Goal: Task Accomplishment & Management: Manage account settings

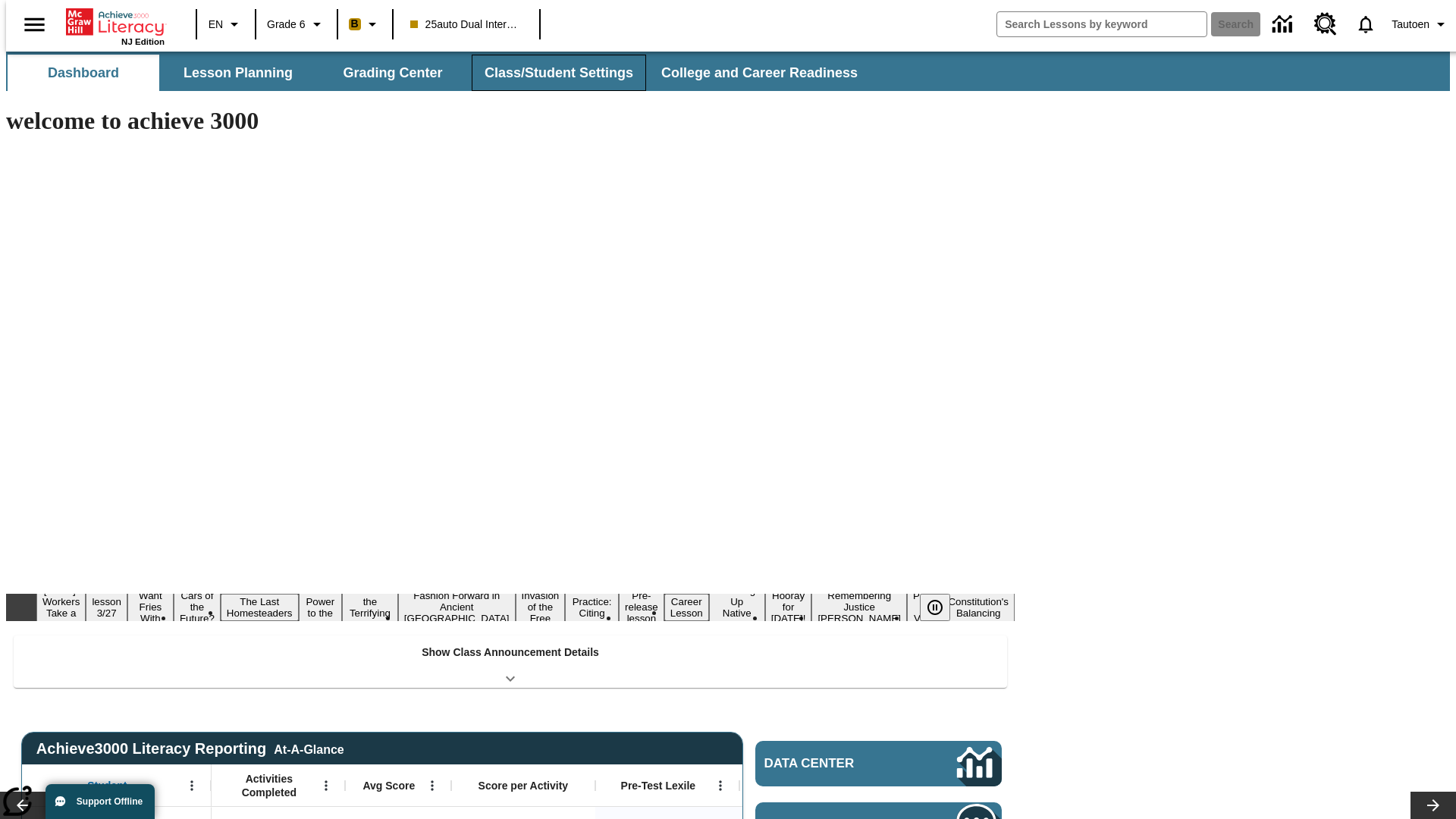
click at [551, 73] on button "Class/Student Settings" at bounding box center [559, 72] width 174 height 36
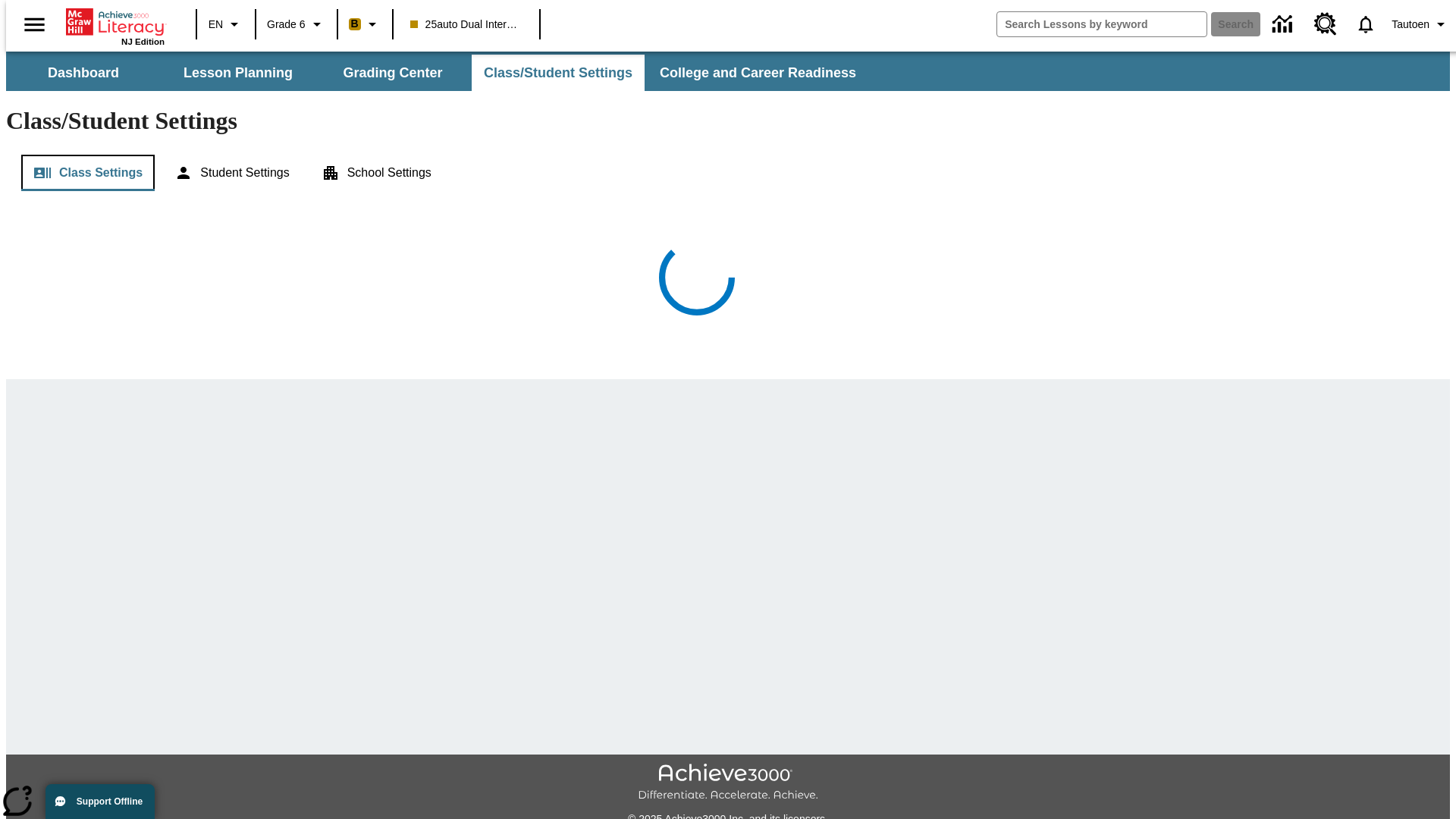
click at [81, 155] on button "Class Settings" at bounding box center [88, 172] width 133 height 36
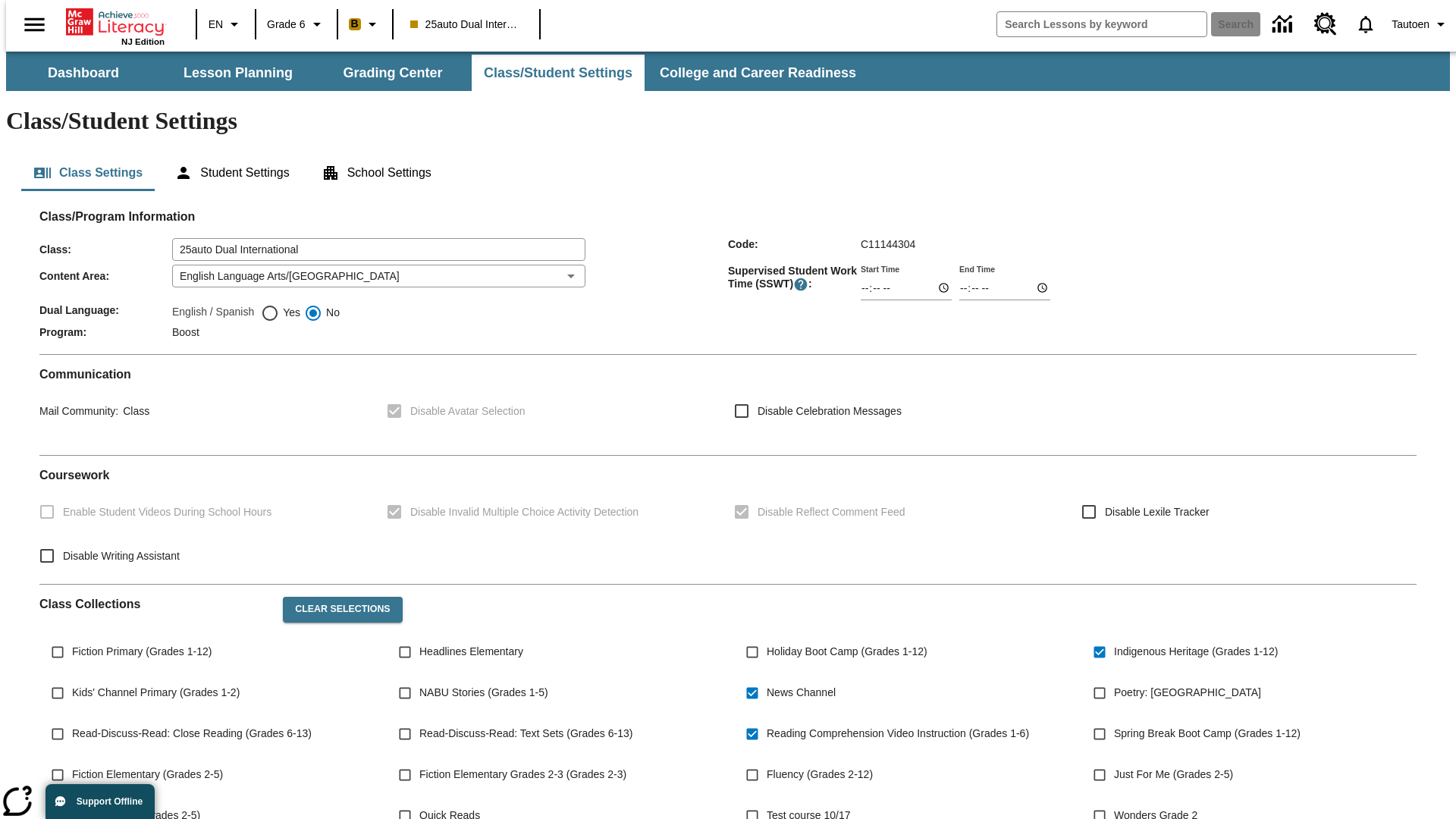
click at [280, 304] on span "Yes" at bounding box center [290, 312] width 21 height 16
click at [280, 304] on input "Yes" at bounding box center [270, 314] width 19 height 19
radio input "true"
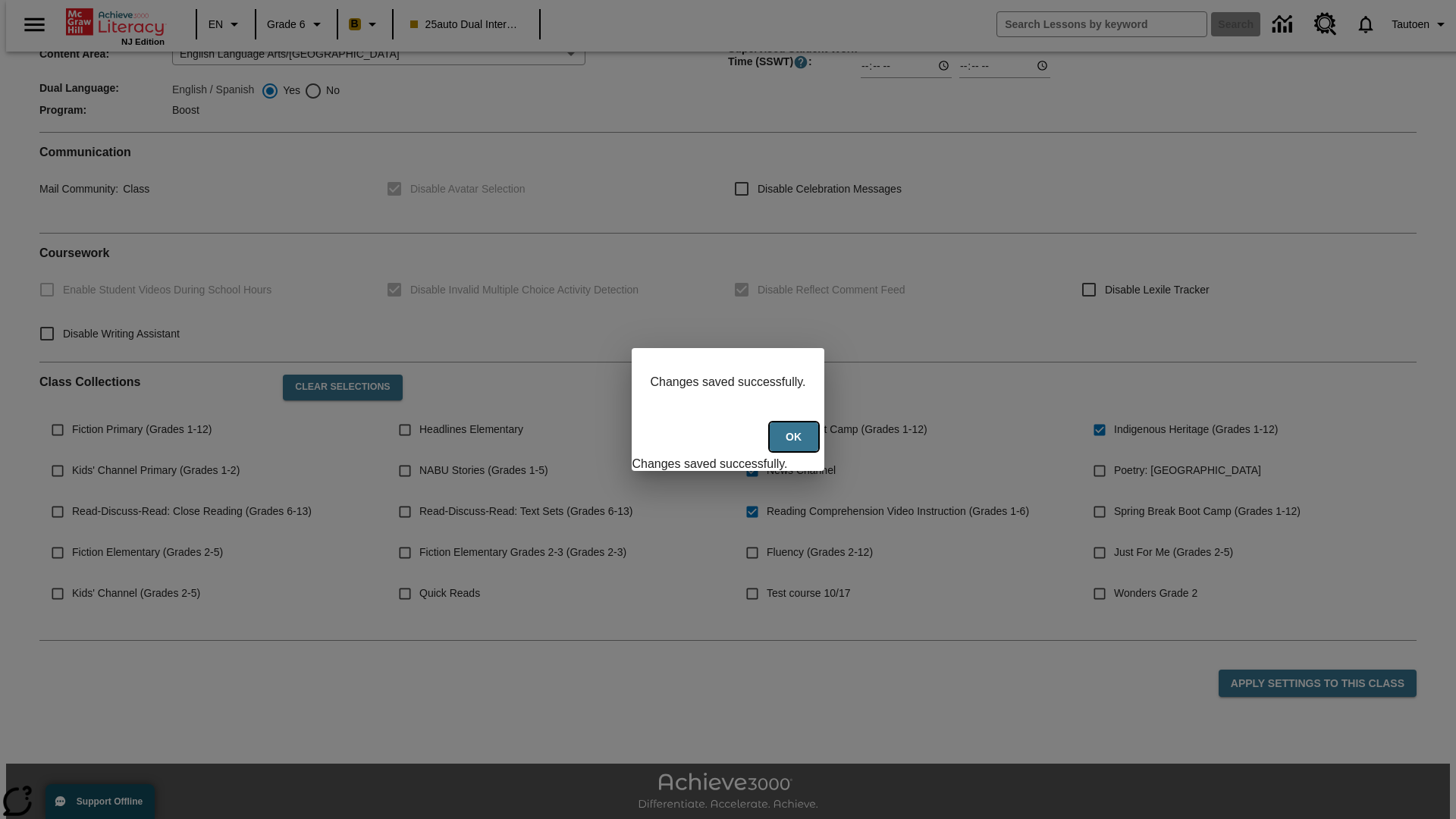
click at [795, 445] on button "Ok" at bounding box center [794, 437] width 48 height 30
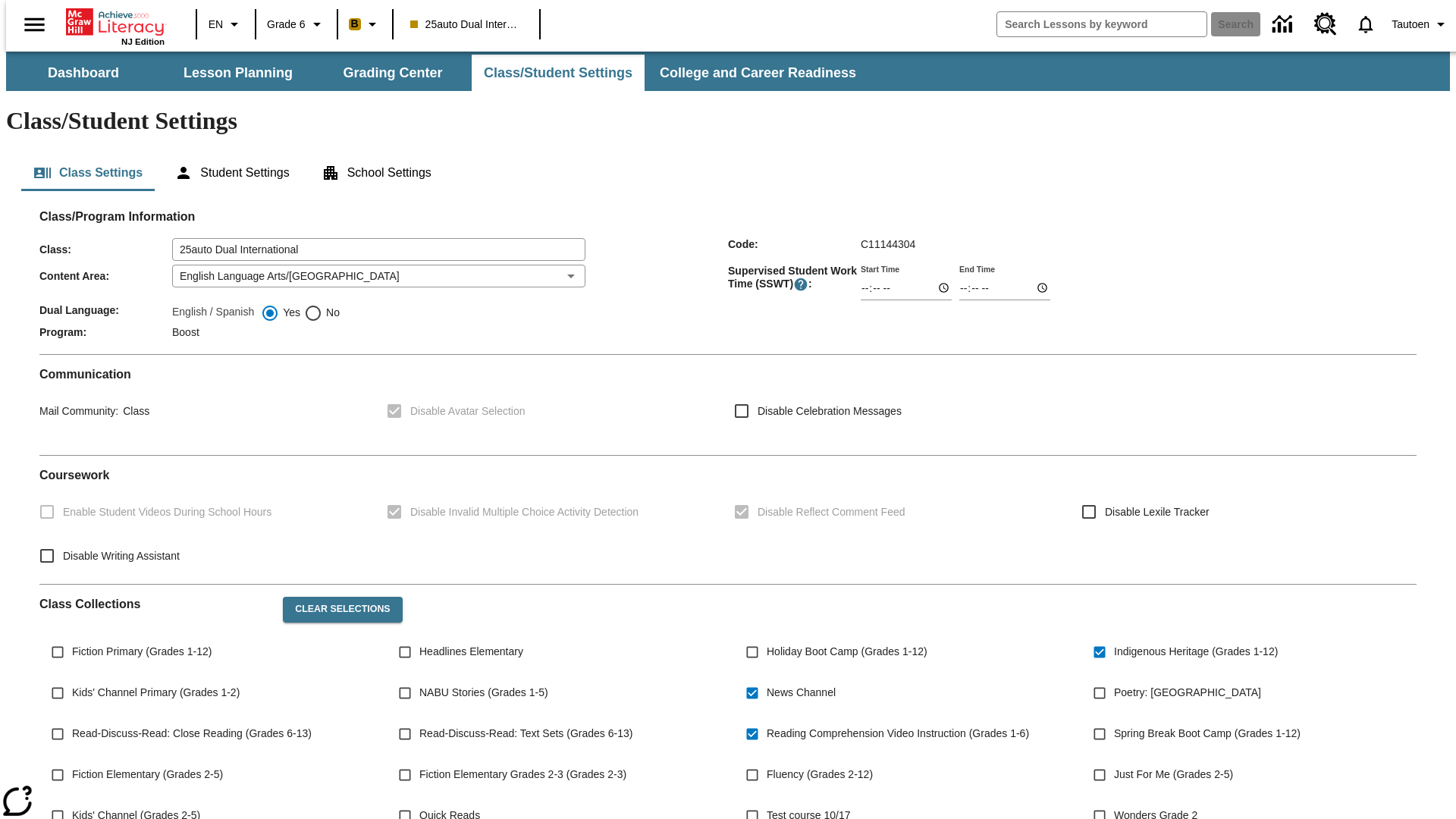
scroll to position [222, 0]
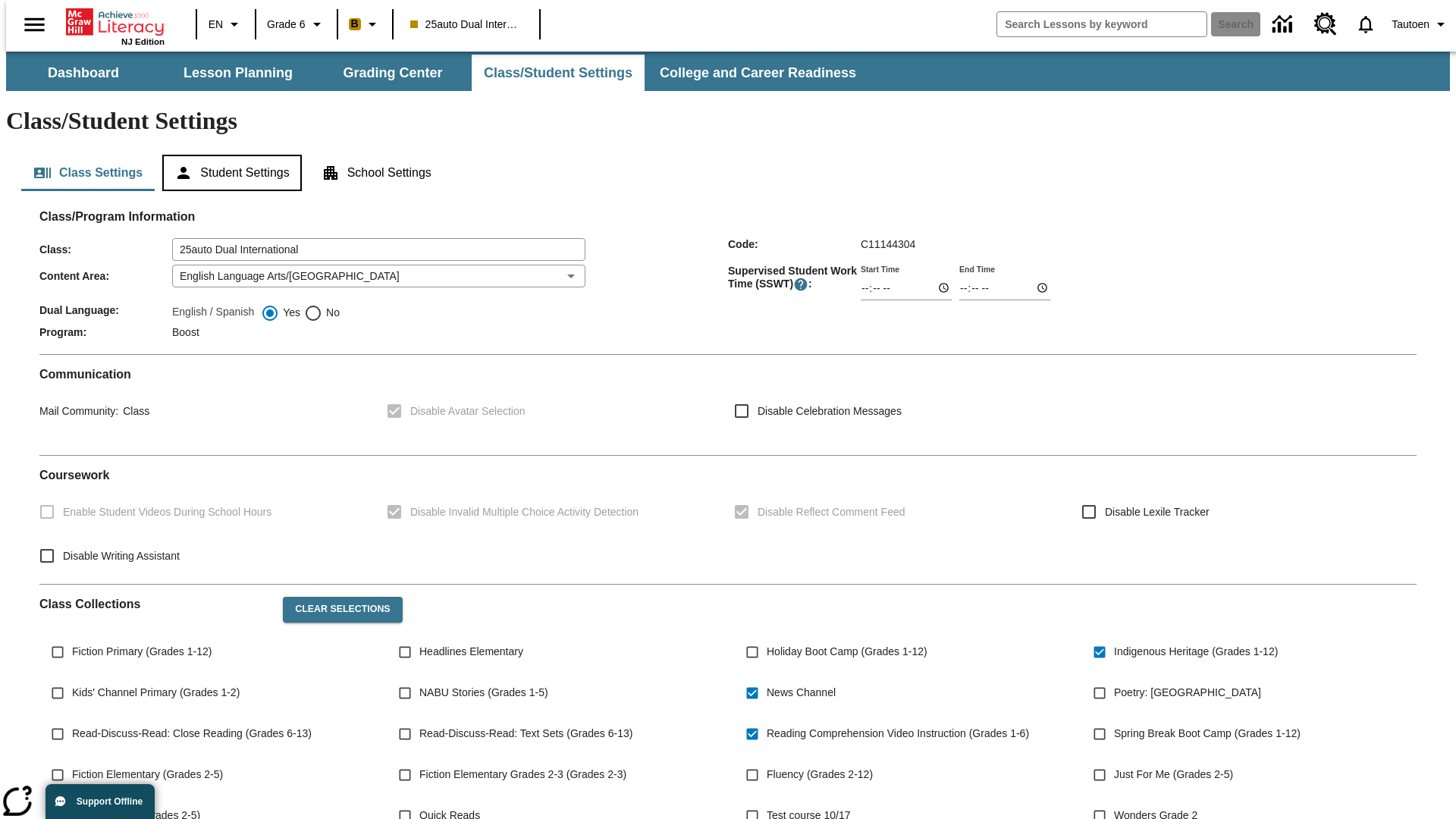
click at [229, 155] on button "Student Settings" at bounding box center [231, 172] width 139 height 36
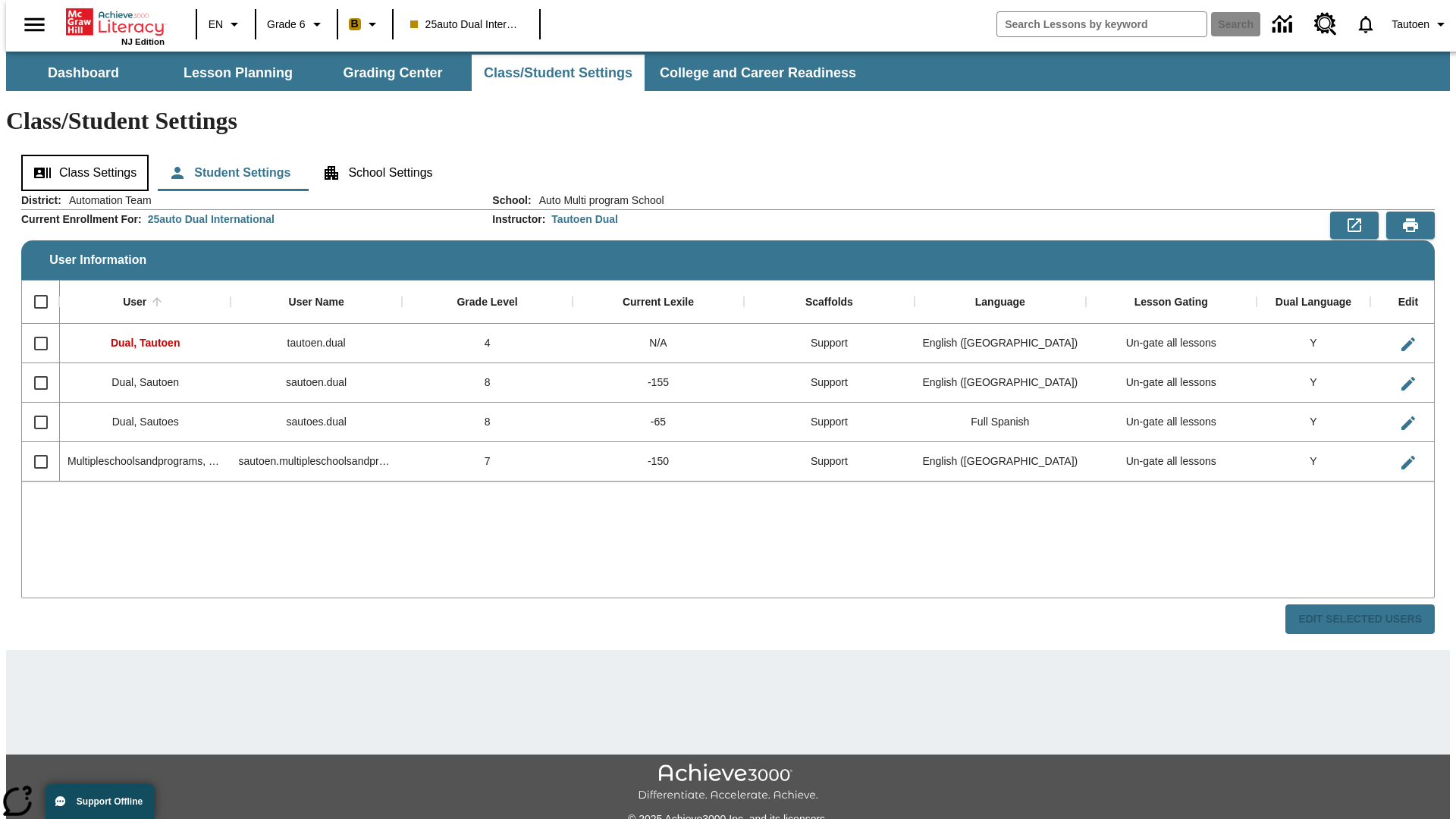
click at [80, 155] on button "Class Settings" at bounding box center [85, 172] width 128 height 36
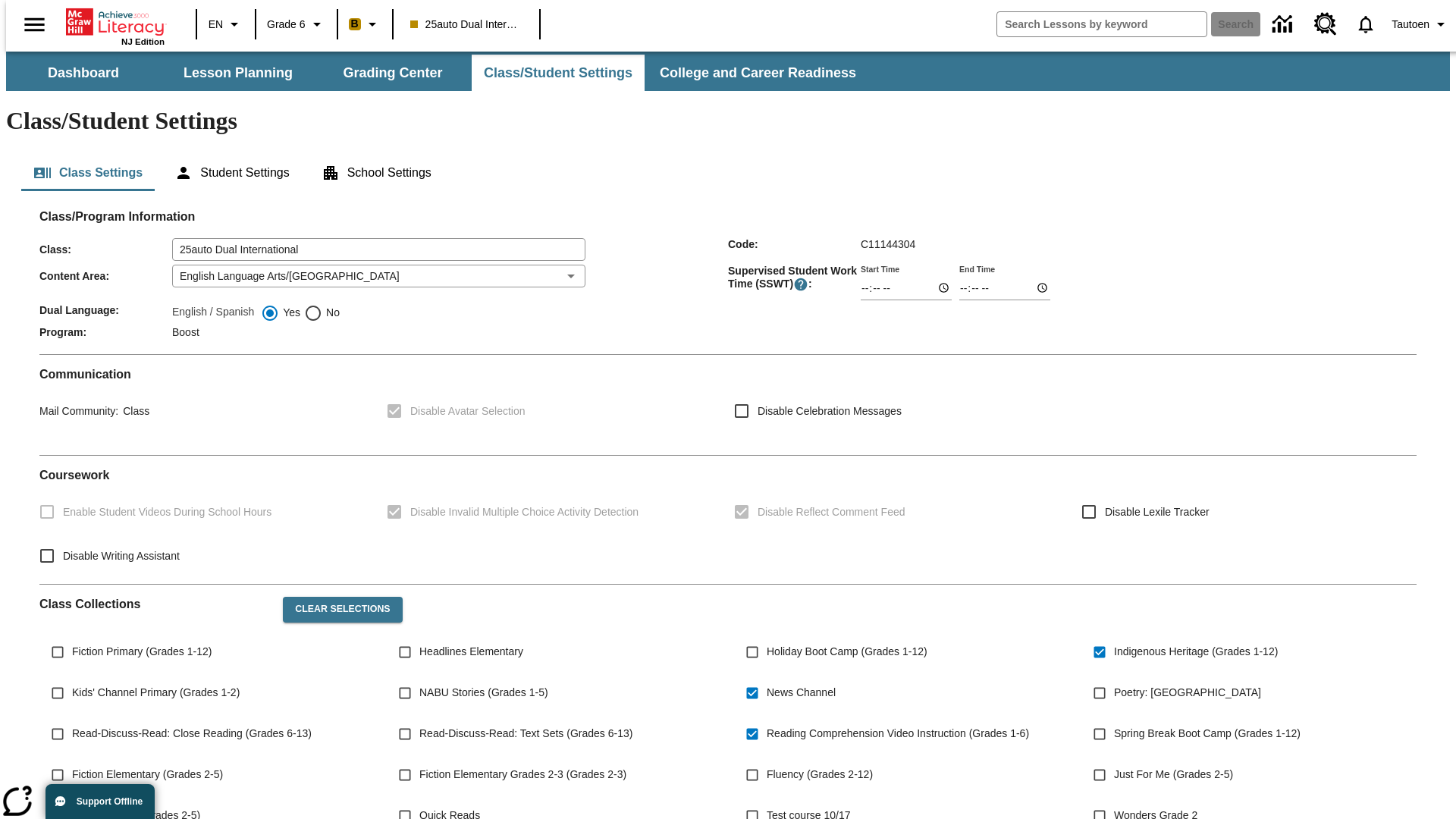
click at [322, 304] on span "No" at bounding box center [330, 312] width 18 height 16
click at [322, 304] on input "No" at bounding box center [314, 314] width 19 height 19
radio input "true"
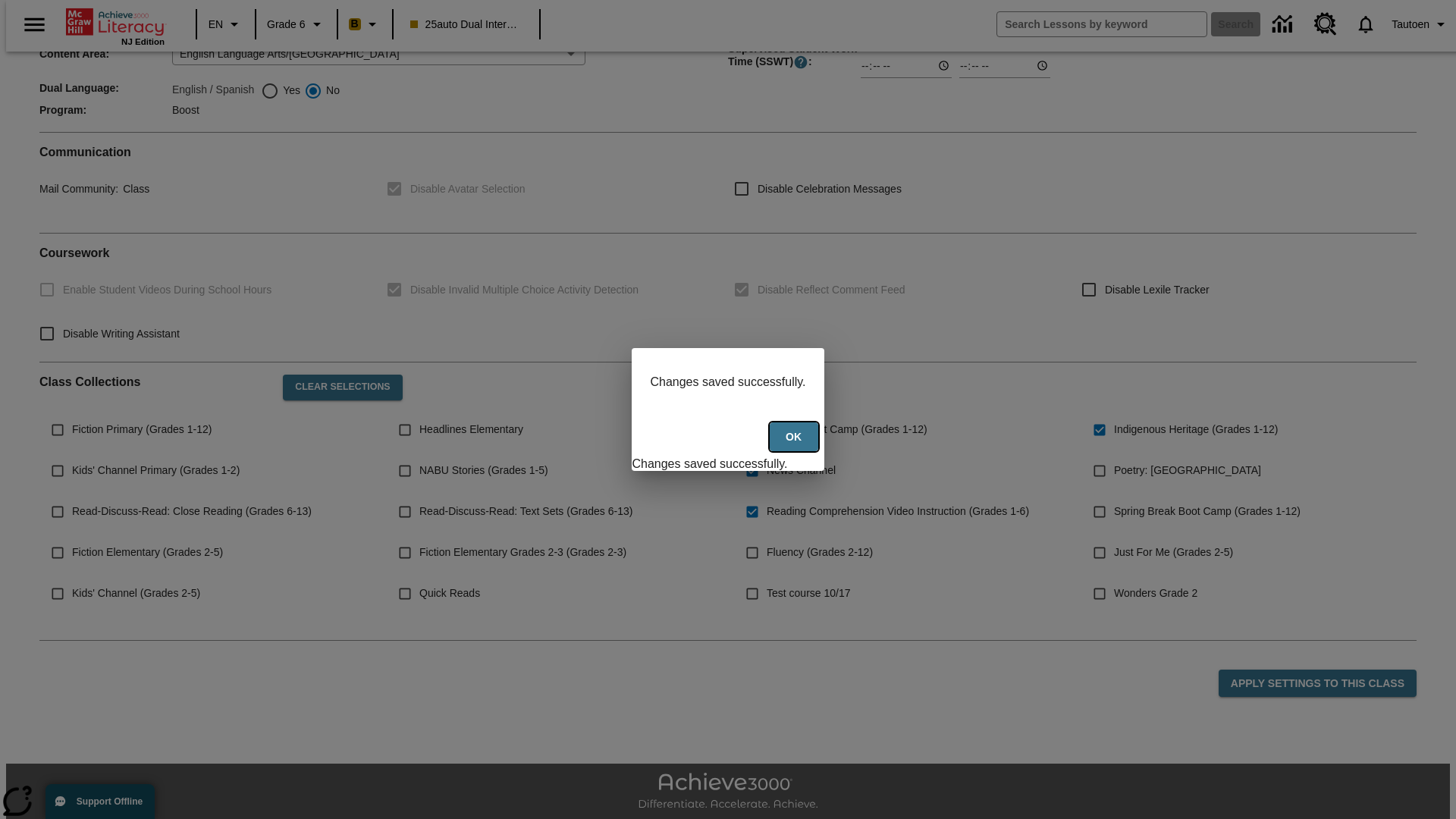
click at [795, 445] on button "Ok" at bounding box center [794, 437] width 48 height 30
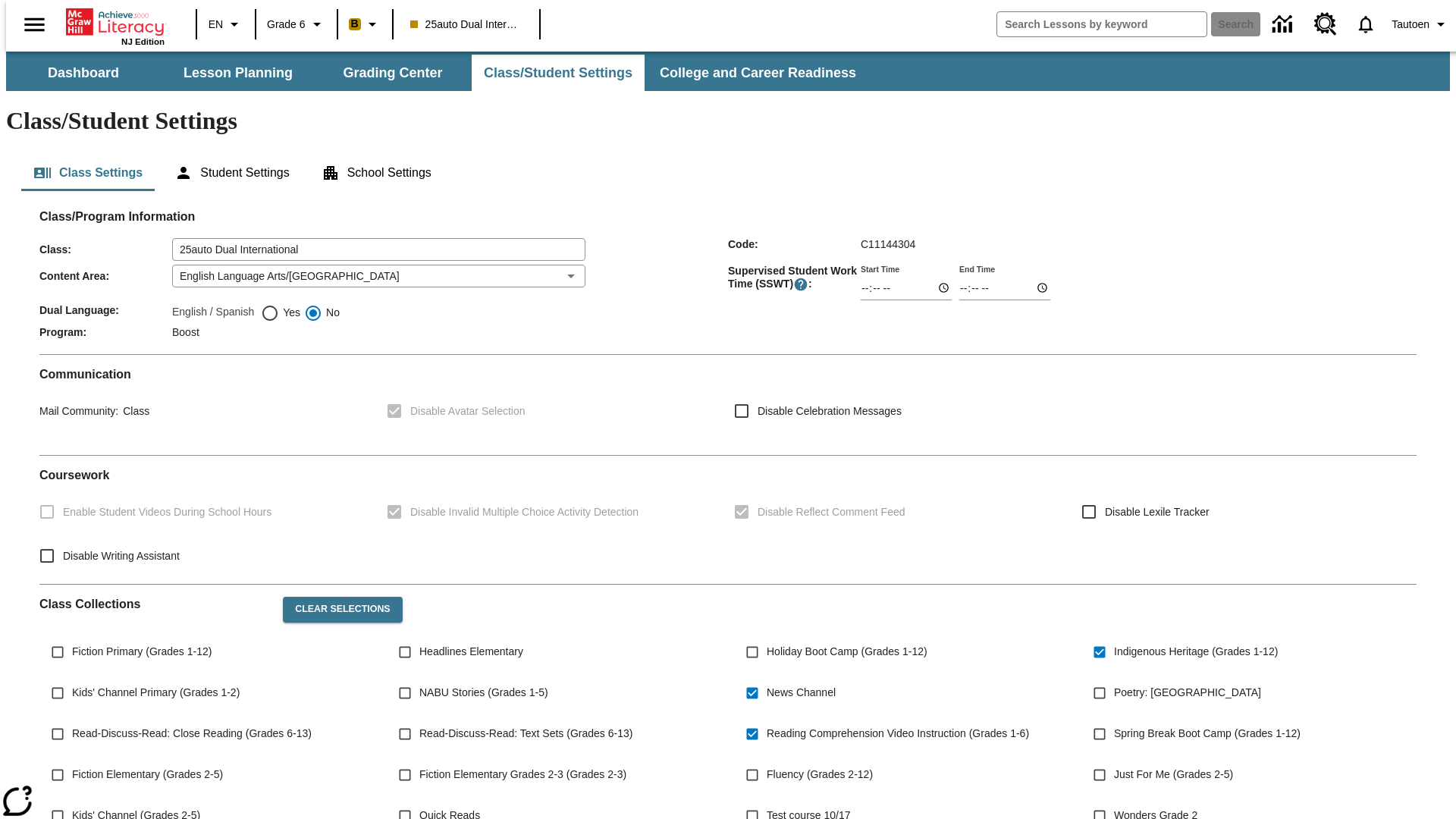
scroll to position [222, 0]
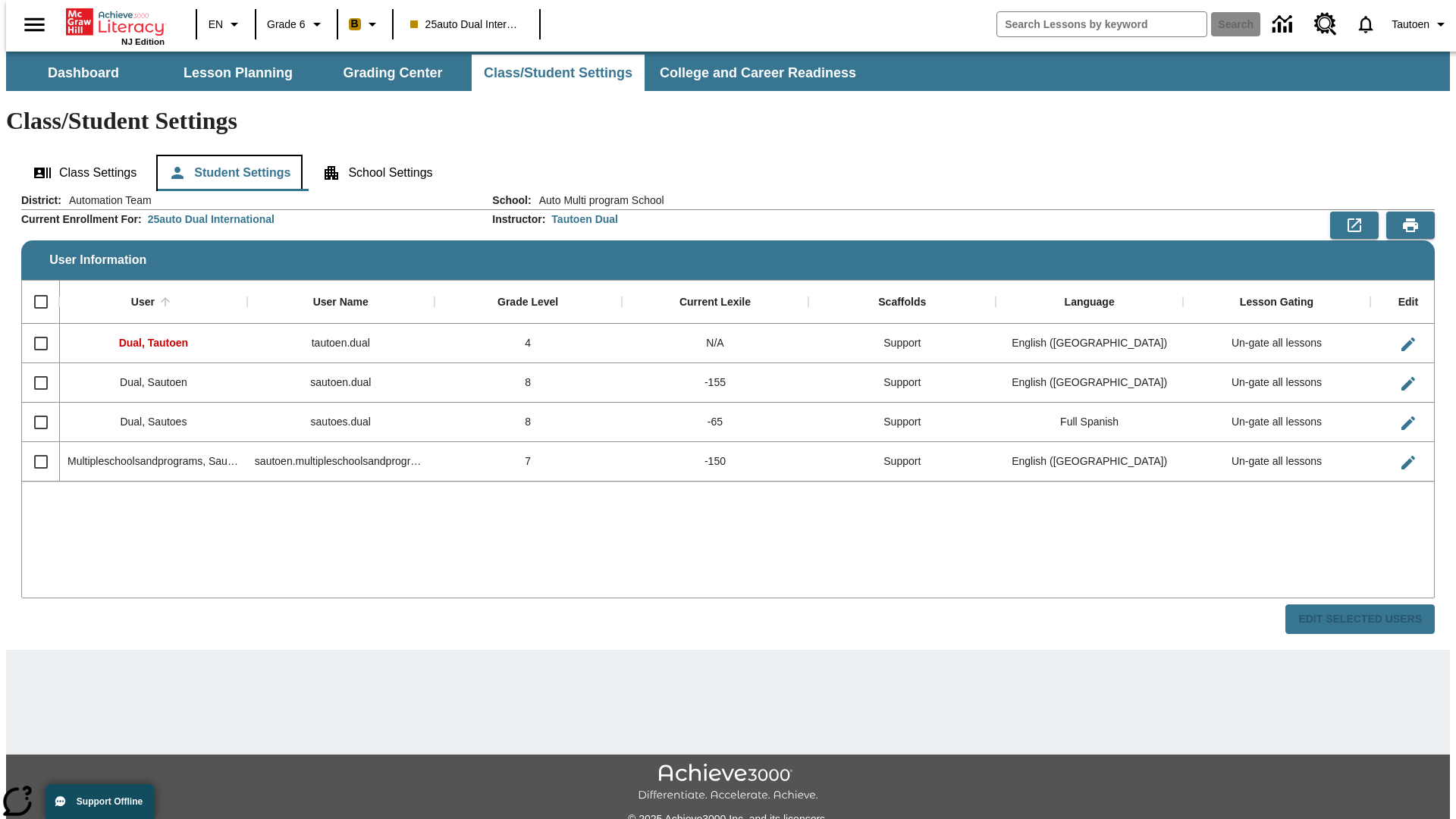
scroll to position [33, 0]
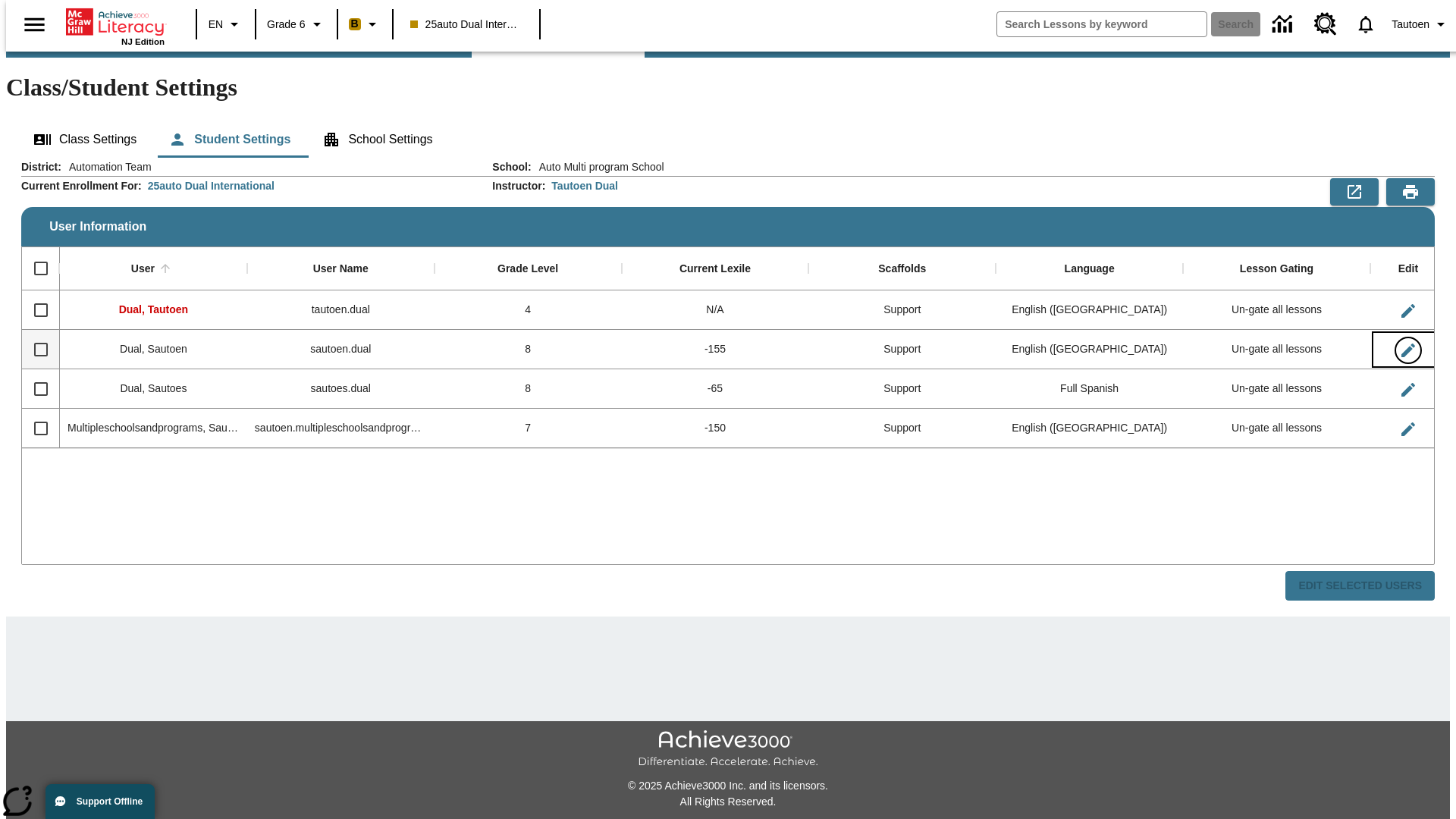
click at [1401, 343] on icon "Edit User" at bounding box center [1408, 350] width 14 height 14
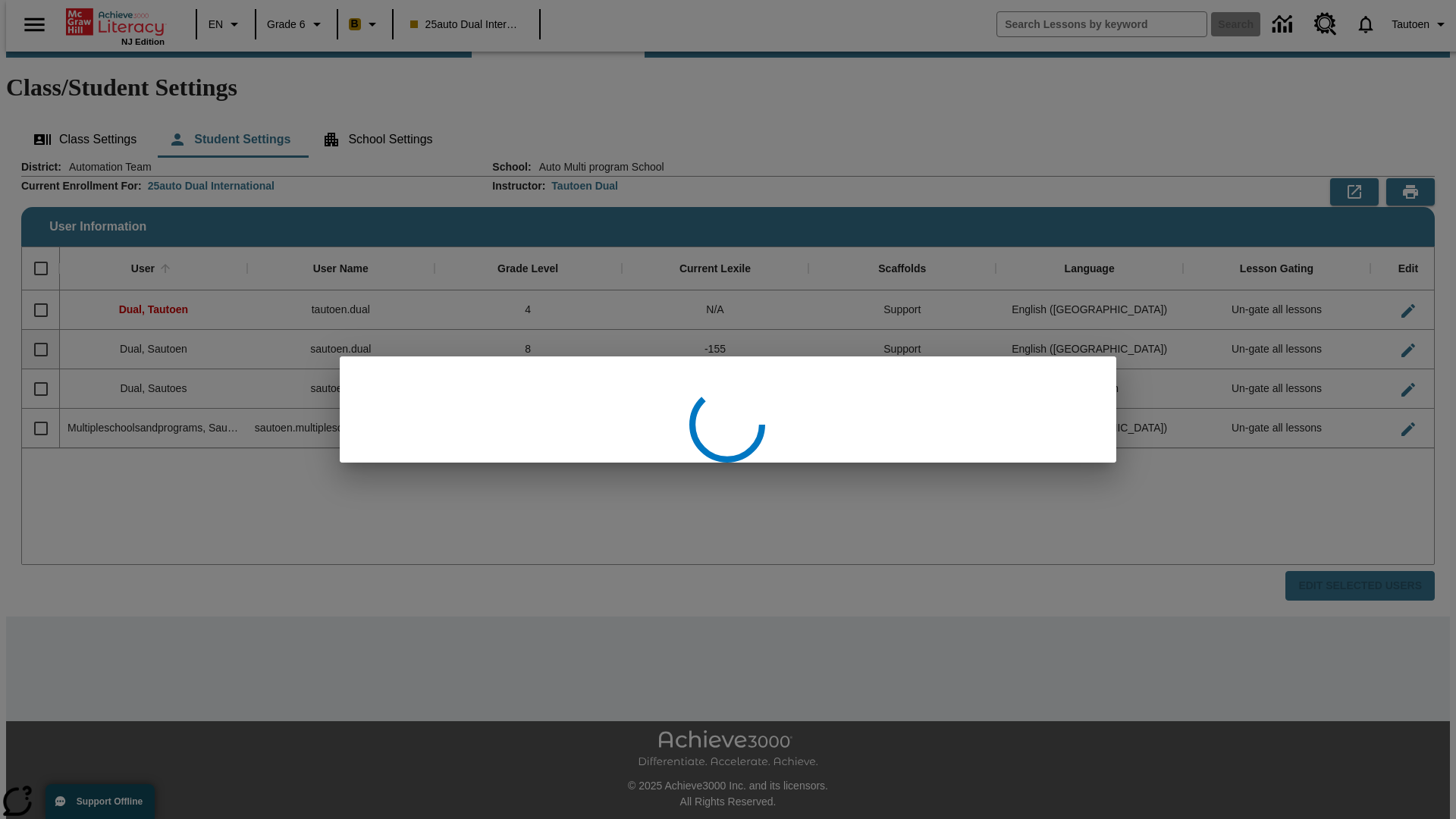
scroll to position [0, 0]
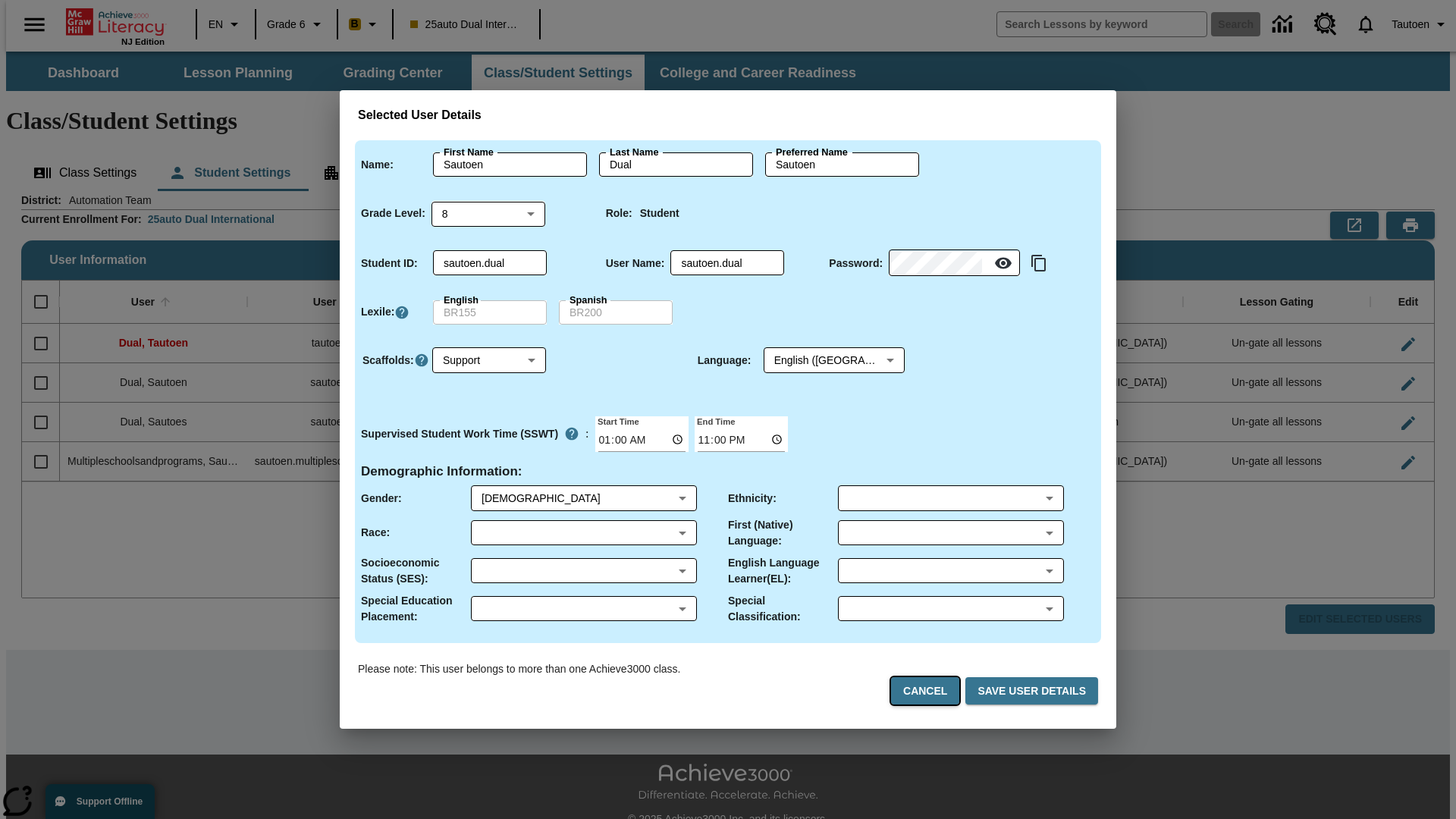
click at [931, 690] on button "Cancel" at bounding box center [926, 691] width 68 height 28
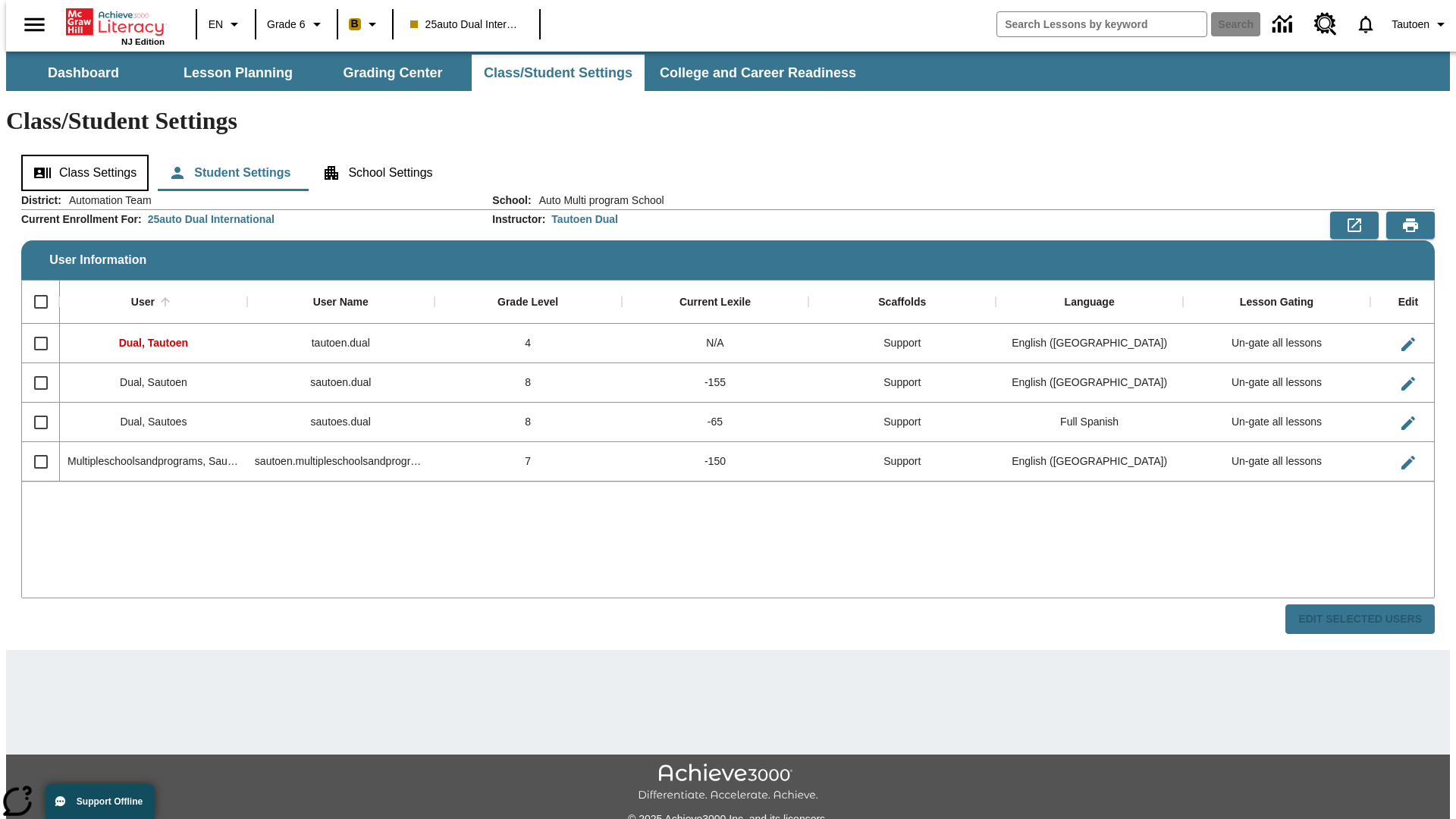
click at [80, 155] on button "Class Settings" at bounding box center [85, 172] width 128 height 36
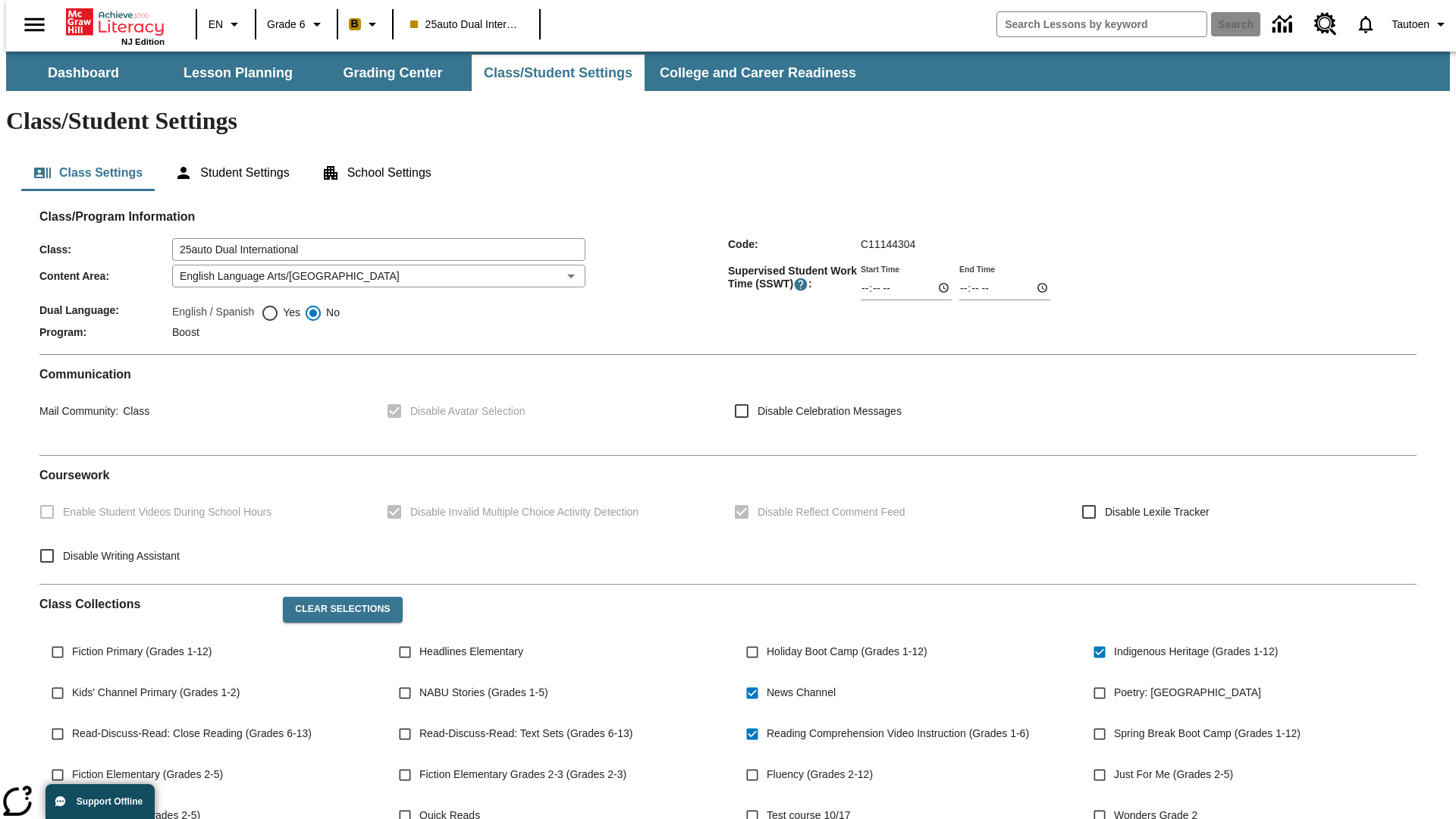
click at [280, 304] on span "Yes" at bounding box center [290, 312] width 21 height 16
click at [280, 304] on input "Yes" at bounding box center [270, 314] width 19 height 19
radio input "true"
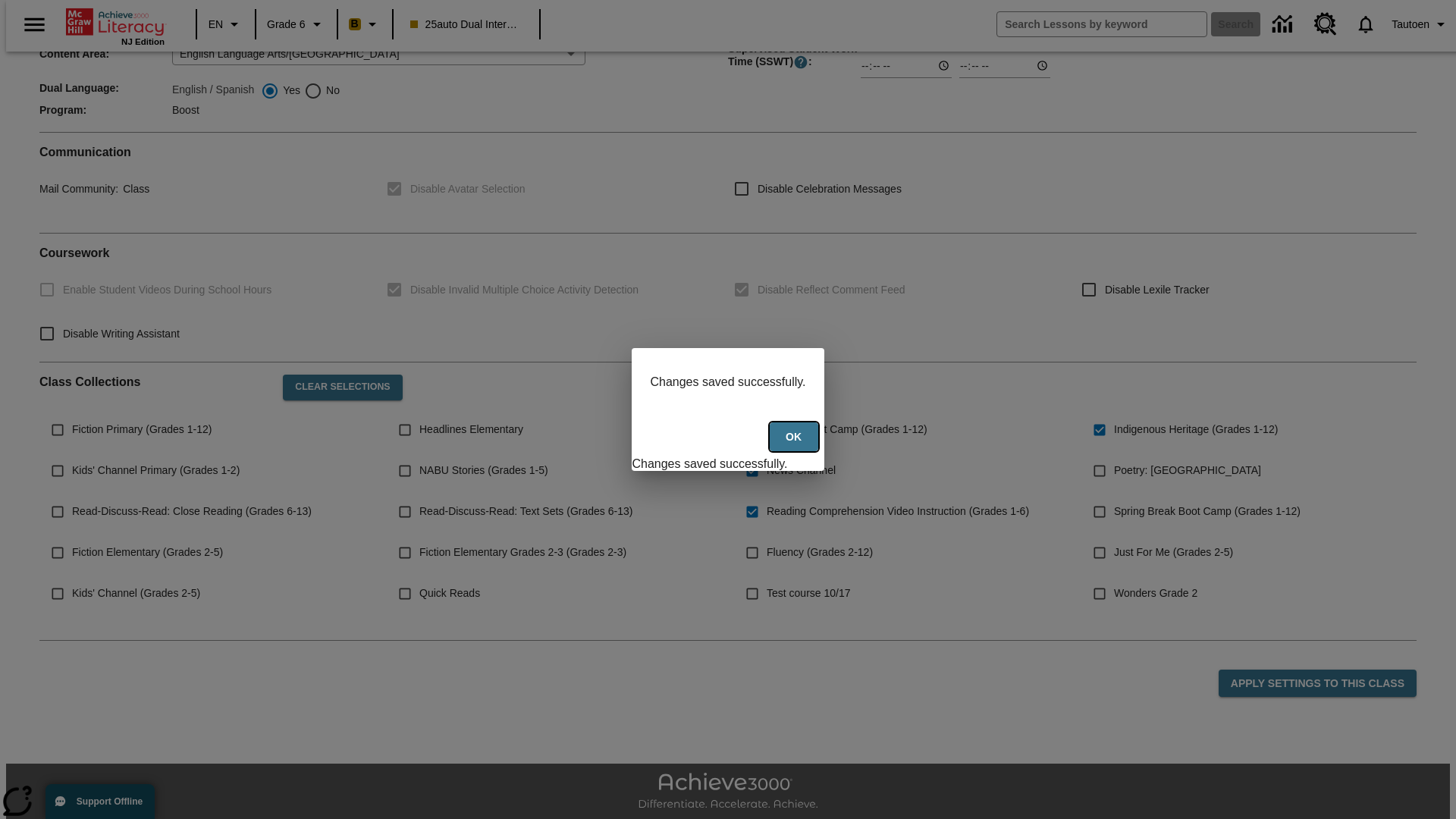
click at [795, 445] on button "Ok" at bounding box center [794, 437] width 48 height 30
